Goal: Task Accomplishment & Management: Use online tool/utility

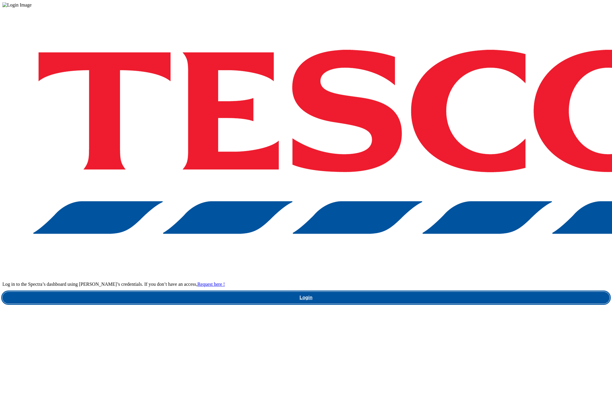
click at [466, 292] on link "Login" at bounding box center [306, 298] width 608 height 12
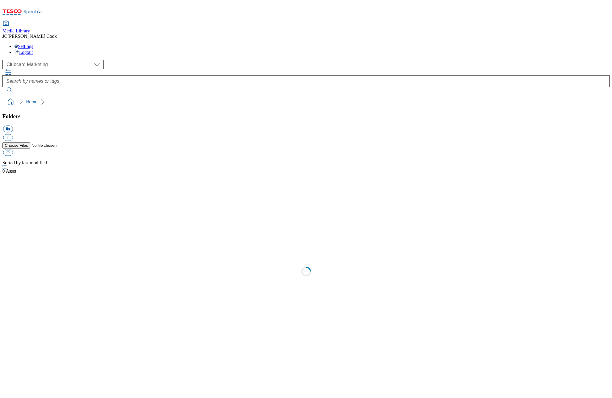
scroll to position [0, 0]
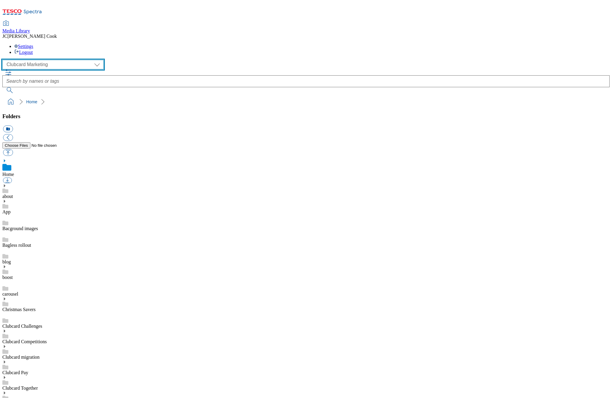
click at [51, 60] on select "Clubcard Marketing Dotcom UK Emails GHS Marketing UK GHS Product UK GHS ROI" at bounding box center [52, 65] width 101 height 10
select select "flare-homepage"
click at [4, 60] on select "Clubcard Marketing Dotcom UK Emails GHS Marketing UK GHS Product UK GHS ROI" at bounding box center [52, 65] width 101 height 10
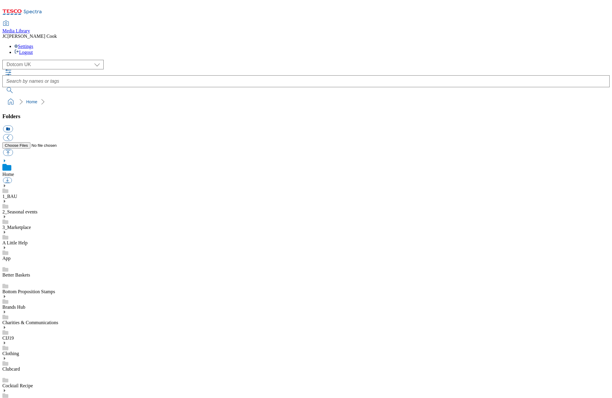
click at [7, 184] on icon at bounding box center [4, 186] width 4 height 4
click at [7, 216] on icon at bounding box center [4, 218] width 4 height 4
click at [7, 340] on icon at bounding box center [4, 342] width 4 height 4
click at [12, 350] on link "2025" at bounding box center [7, 352] width 10 height 5
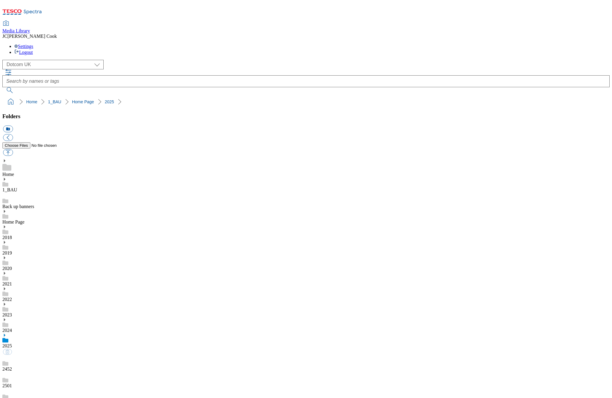
scroll to position [28, 0]
click at [13, 126] on button "icon_new_folder" at bounding box center [8, 129] width 10 height 7
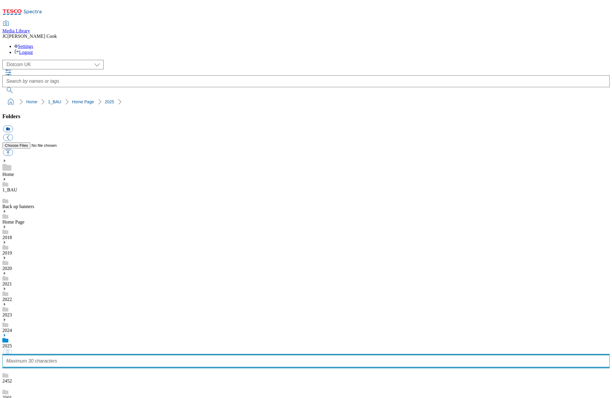
click at [60, 356] on input "text" at bounding box center [306, 362] width 608 height 12
type input "2533"
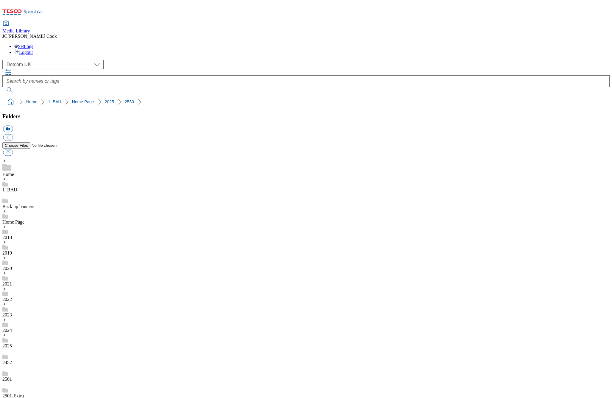
click at [13, 126] on button "icon_new_folder" at bounding box center [8, 129] width 10 height 7
type input "Row 1"
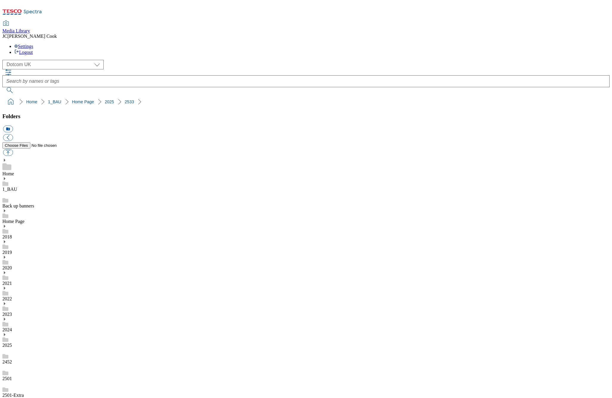
click at [13, 126] on button "icon_new_folder" at bounding box center [8, 129] width 10 height 7
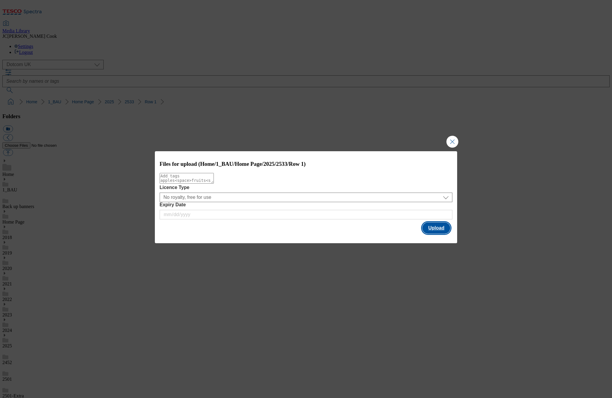
click at [434, 229] on button "Upload" at bounding box center [437, 228] width 28 height 11
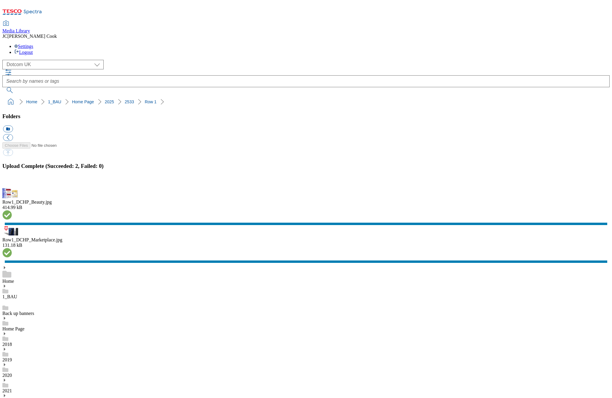
click at [51, 60] on select "Clubcard Marketing Dotcom UK Emails GHS Marketing UK GHS Product UK GHS ROI" at bounding box center [52, 65] width 101 height 10
click at [4, 60] on select "Clubcard Marketing Dotcom UK Emails GHS Marketing UK GHS Product UK GHS ROI" at bounding box center [52, 65] width 101 height 10
click at [13, 126] on button "icon_new_folder" at bounding box center [8, 129] width 10 height 7
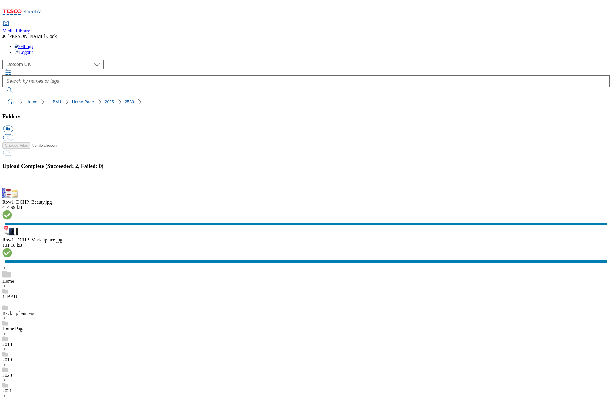
type input "Row 2"
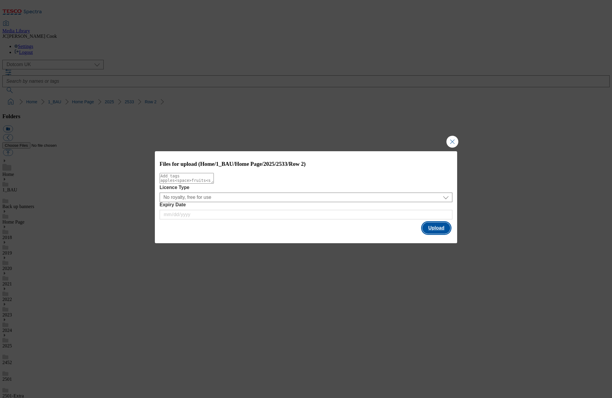
click at [443, 232] on button "Upload" at bounding box center [437, 228] width 28 height 11
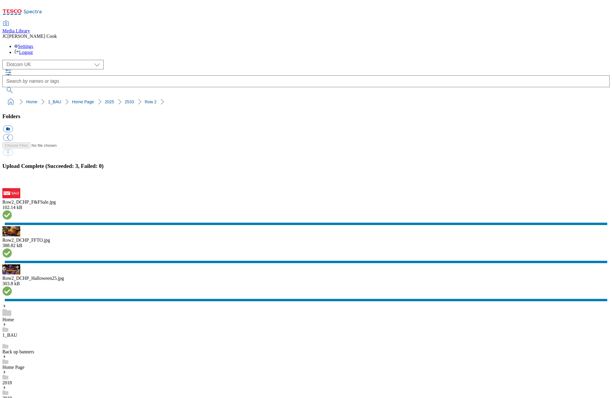
click at [13, 126] on button "icon_new_folder" at bounding box center [8, 129] width 10 height 7
type input "Row 3"
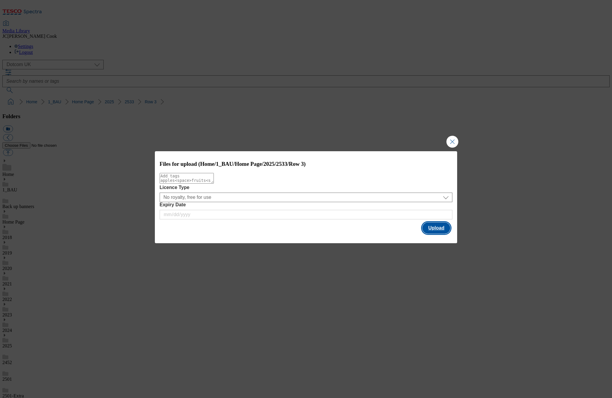
click at [432, 226] on button "Upload" at bounding box center [437, 228] width 28 height 11
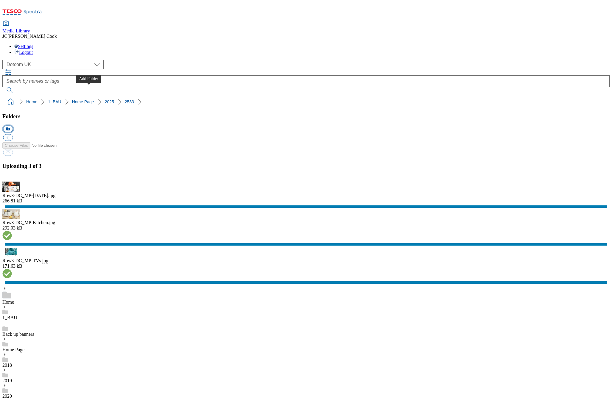
click at [13, 126] on button "icon_new_folder" at bounding box center [8, 129] width 10 height 7
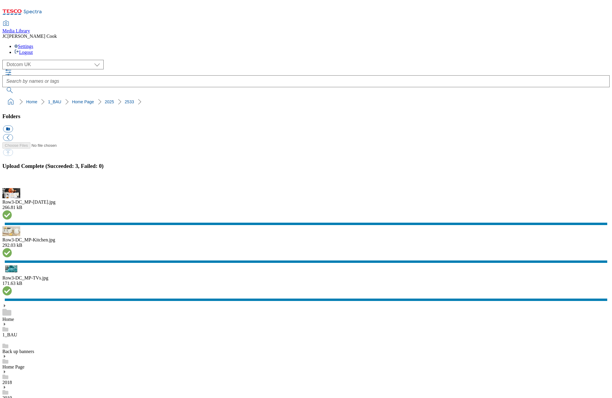
type input "Row 4"
drag, startPoint x: 59, startPoint y: 307, endPoint x: 58, endPoint y: 304, distance: 3.2
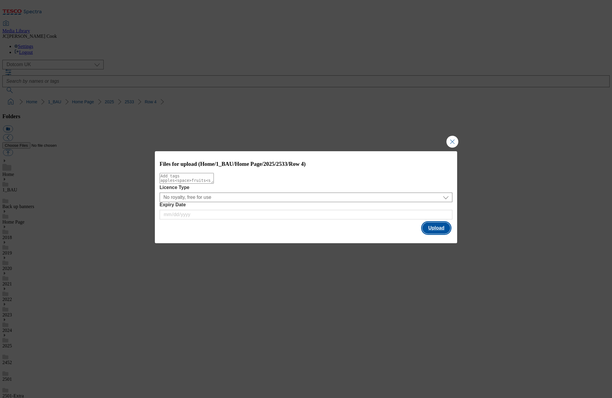
click at [441, 230] on button "Upload" at bounding box center [437, 228] width 28 height 11
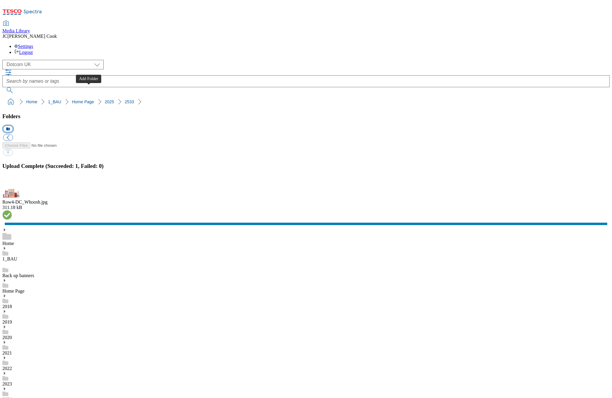
click at [13, 126] on button "icon_new_folder" at bounding box center [8, 129] width 10 height 7
type input "Row 5-6"
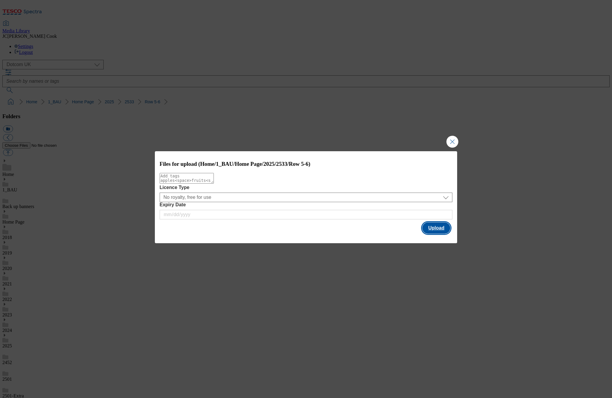
click at [432, 227] on button "Upload" at bounding box center [437, 228] width 28 height 11
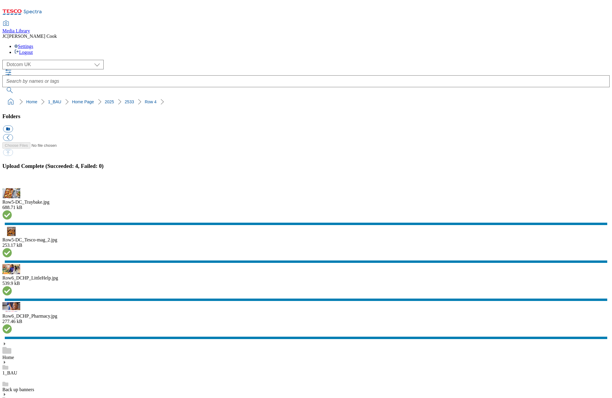
drag, startPoint x: 111, startPoint y: 65, endPoint x: -2, endPoint y: 63, distance: 113.9
copy ol "Home 1_BAU Home Page 2025 2533"
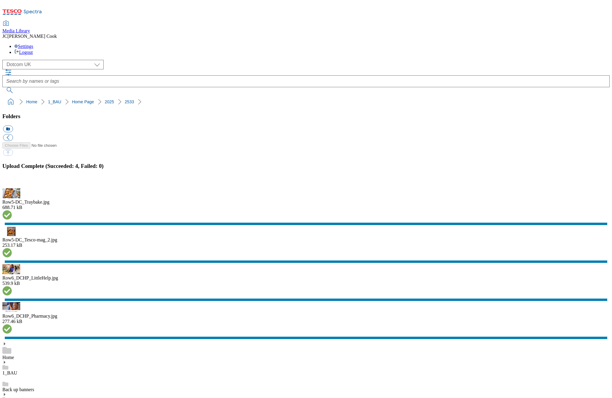
click at [13, 126] on button "icon_new_folder" at bounding box center [8, 129] width 10 height 7
type input "Nv roundel"
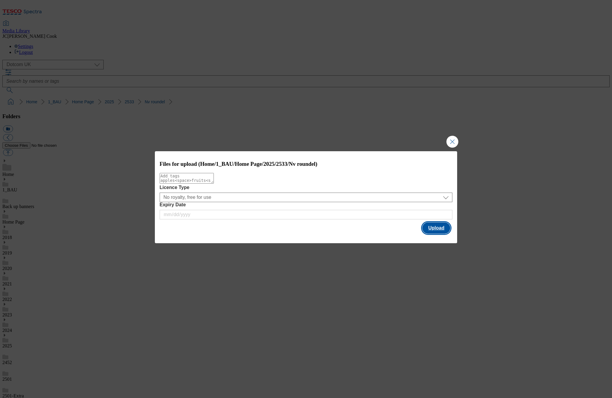
click at [441, 229] on button "Upload" at bounding box center [437, 228] width 28 height 11
